Goal: Find specific page/section: Find specific page/section

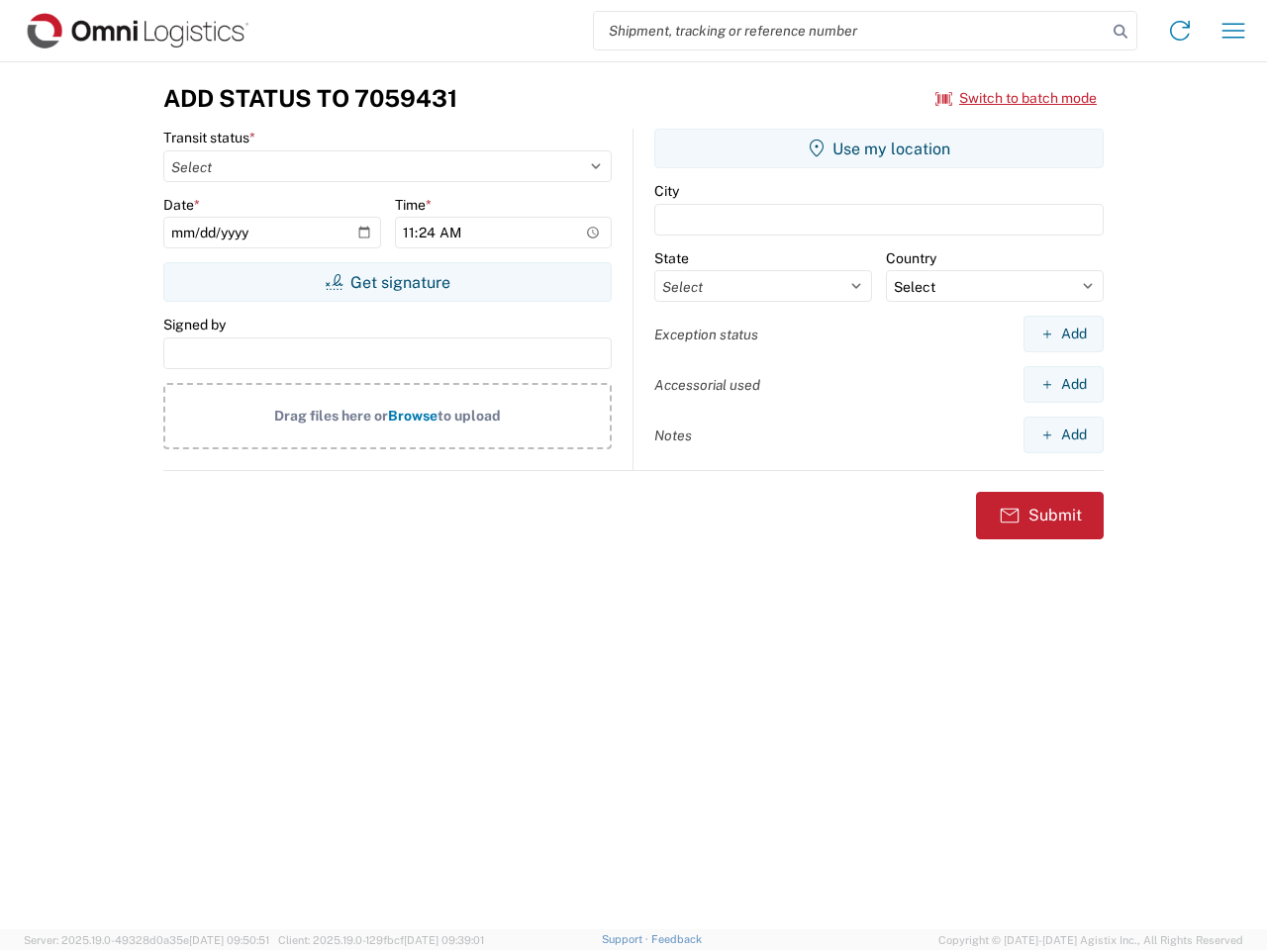
click at [850, 31] on input "search" at bounding box center [850, 31] width 513 height 38
click at [1121, 32] on icon at bounding box center [1121, 32] width 28 height 28
click at [1180, 31] on icon at bounding box center [1180, 31] width 32 height 32
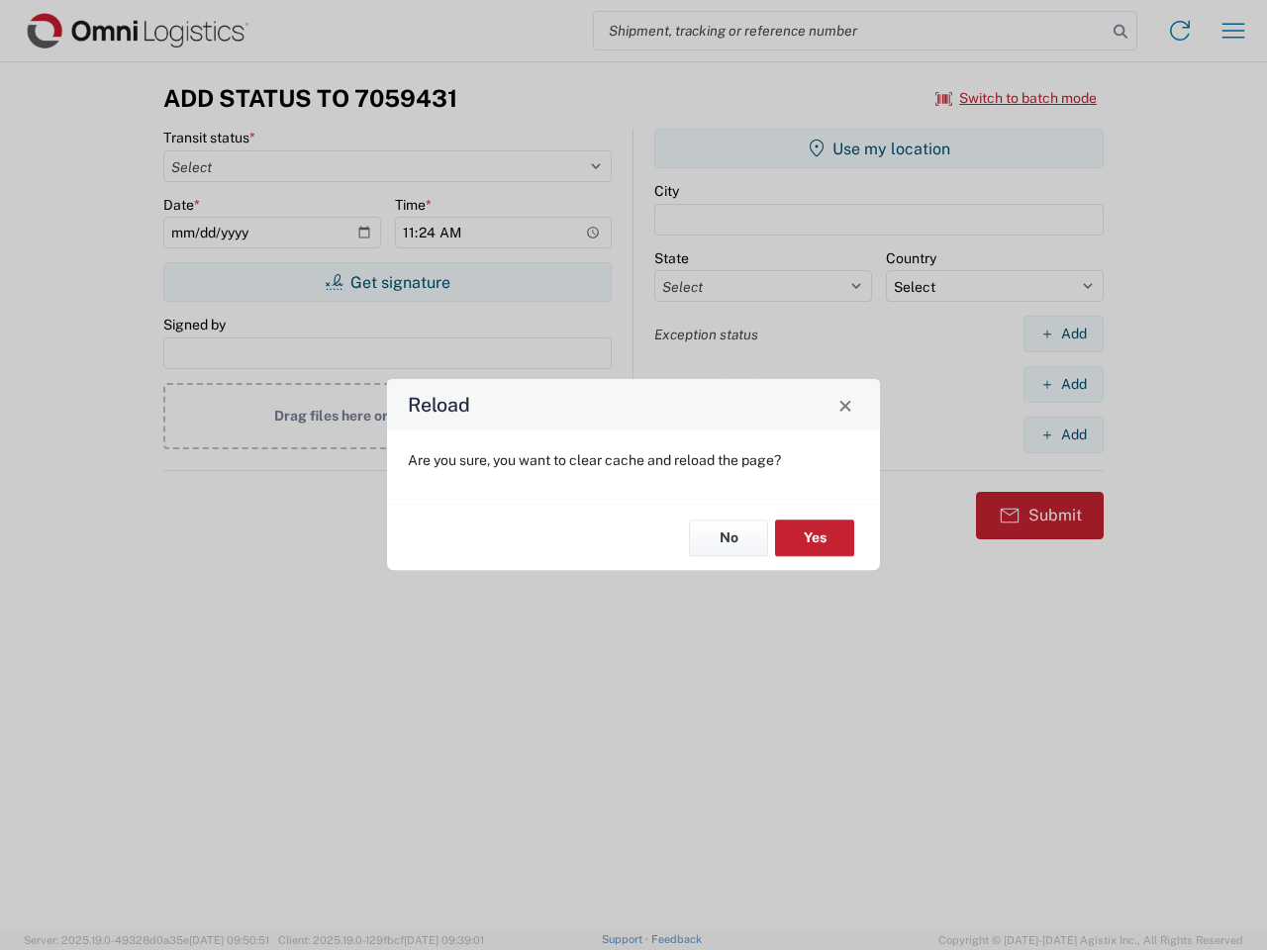
click at [1234, 31] on div "Reload Are you sure, you want to clear cache and reload the page? No Yes" at bounding box center [633, 475] width 1267 height 950
click at [1017, 98] on div "Reload Are you sure, you want to clear cache and reload the page? No Yes" at bounding box center [633, 475] width 1267 height 950
click at [387, 282] on div "Reload Are you sure, you want to clear cache and reload the page? No Yes" at bounding box center [633, 475] width 1267 height 950
click at [879, 148] on div "Reload Are you sure, you want to clear cache and reload the page? No Yes" at bounding box center [633, 475] width 1267 height 950
click at [1063, 334] on div "Reload Are you sure, you want to clear cache and reload the page? No Yes" at bounding box center [633, 475] width 1267 height 950
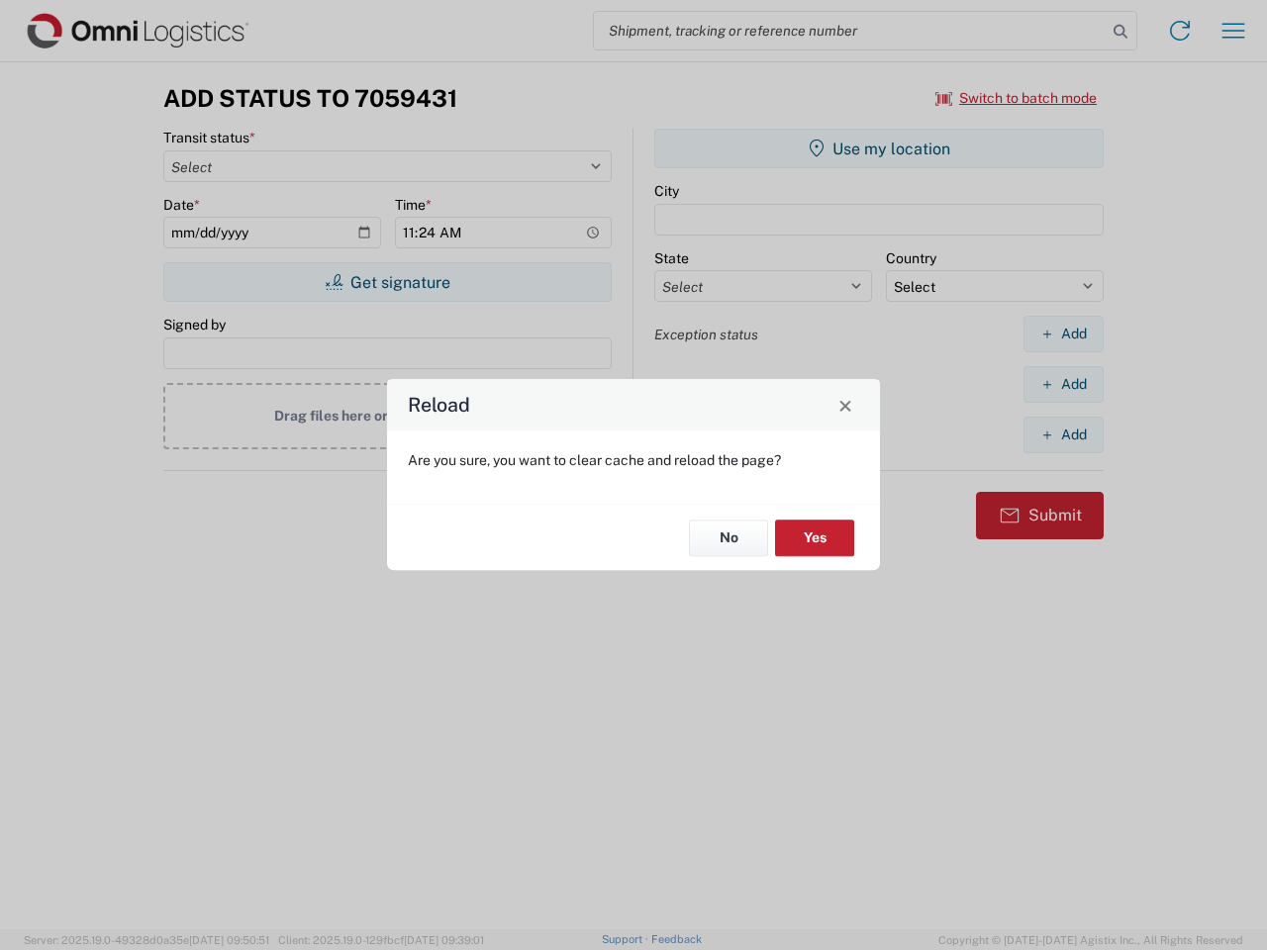
click at [1063, 384] on div "Reload Are you sure, you want to clear cache and reload the page? No Yes" at bounding box center [633, 475] width 1267 height 950
click at [1063, 435] on div "Reload Are you sure, you want to clear cache and reload the page? No Yes" at bounding box center [633, 475] width 1267 height 950
